Goal: Task Accomplishment & Management: Manage account settings

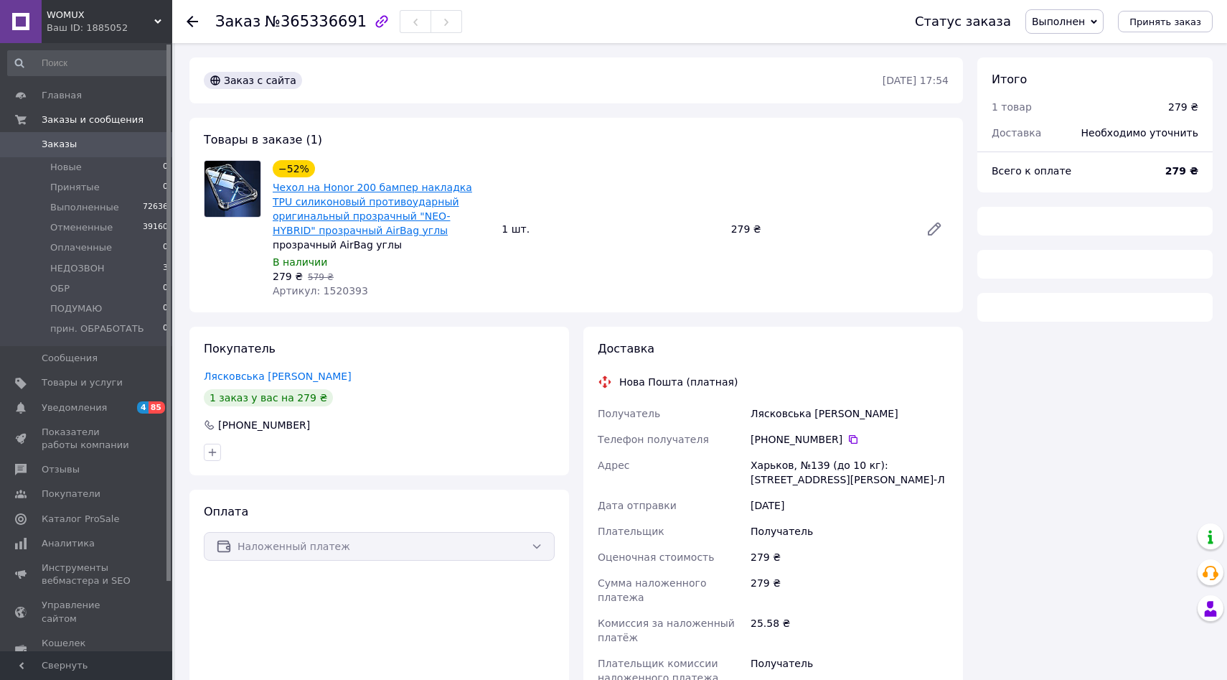
click at [344, 192] on link "Чехол на Honor 200 бампер накладка TPU силиконовый противоударный оригинальный …" at bounding box center [373, 209] width 200 height 55
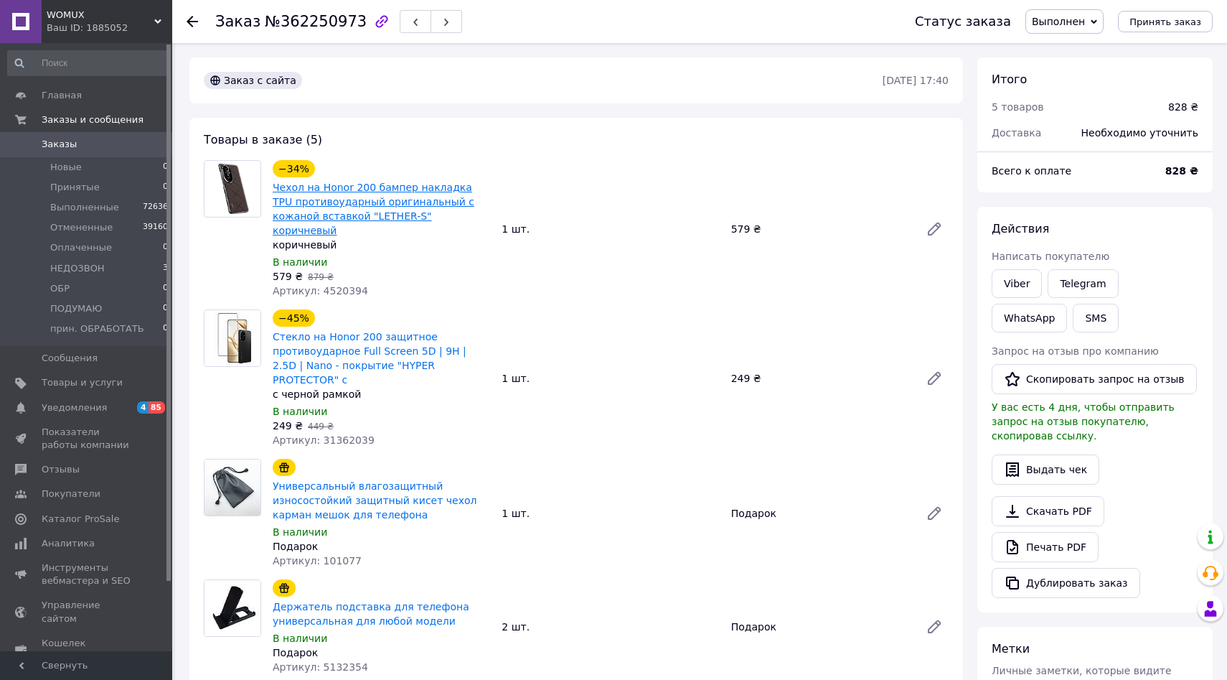
click at [380, 192] on link "Чехол на Honor 200 бампер накладка TPU противоударный оригинальный с кожаной вс…" at bounding box center [374, 209] width 202 height 55
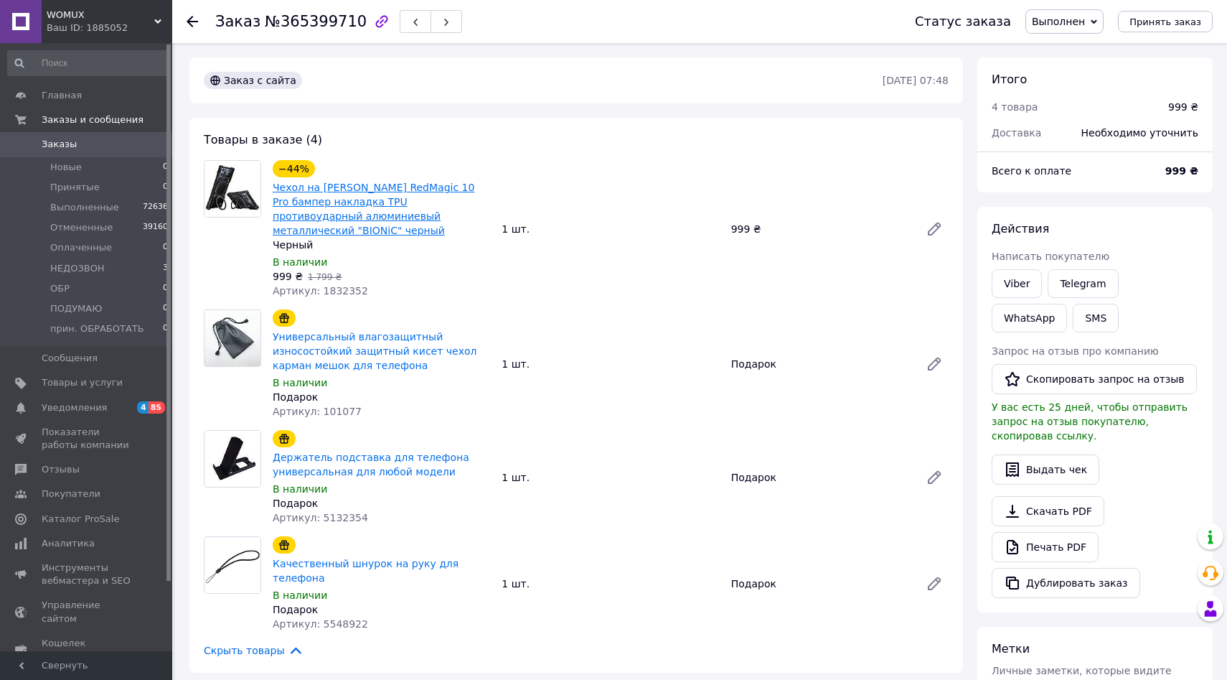
click at [383, 191] on link "Чехол на Nubia RedMagic 10 Pro бампер накладка TPU противоударный алюминиевый м…" at bounding box center [374, 209] width 202 height 55
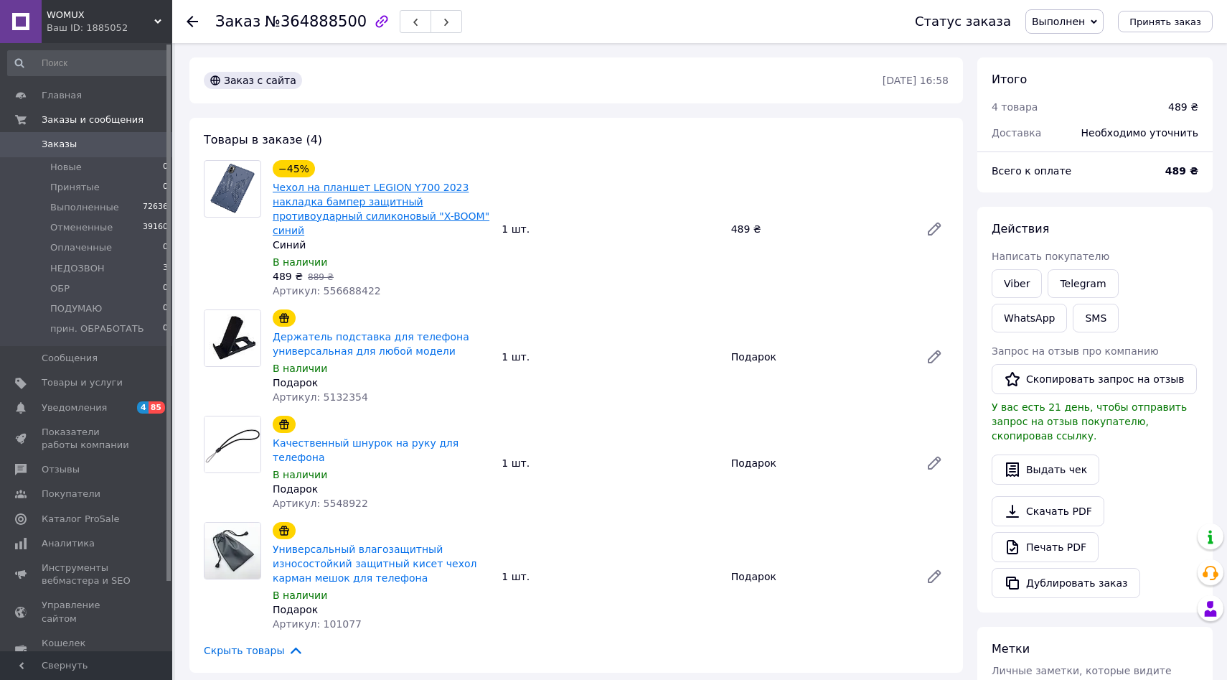
click at [393, 186] on link "Чехол на планшет LEGION Y700 2023 накладка бампер защитный противоударный силик…" at bounding box center [381, 209] width 217 height 55
